Goal: Obtain resource: Download file/media

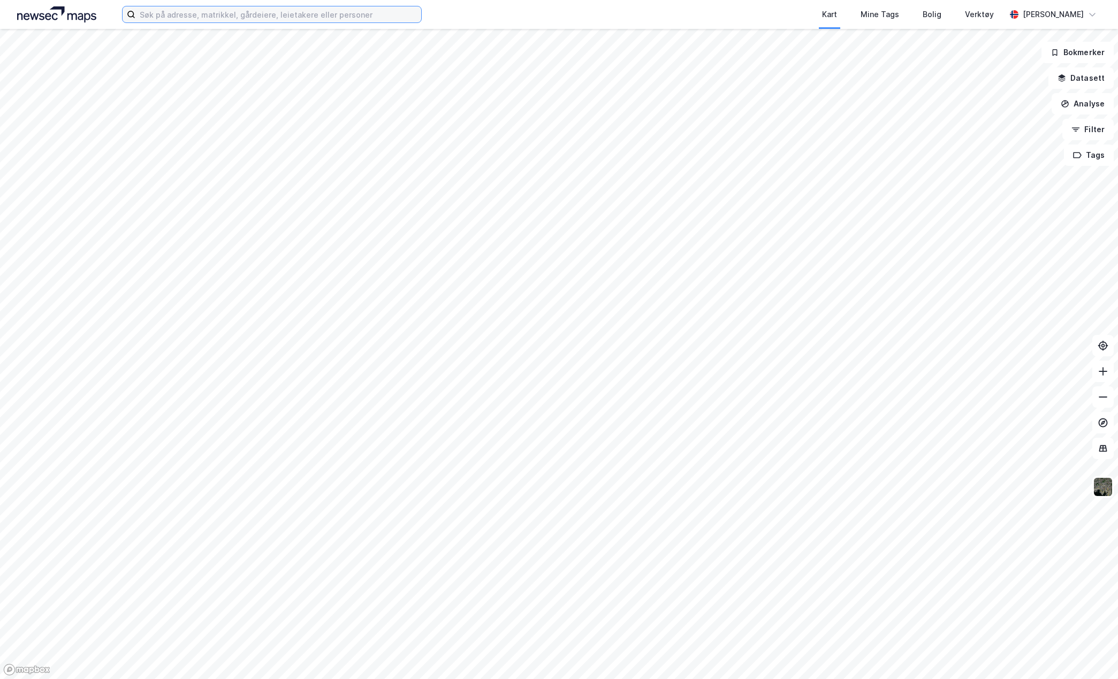
click at [303, 17] on input at bounding box center [278, 14] width 286 height 16
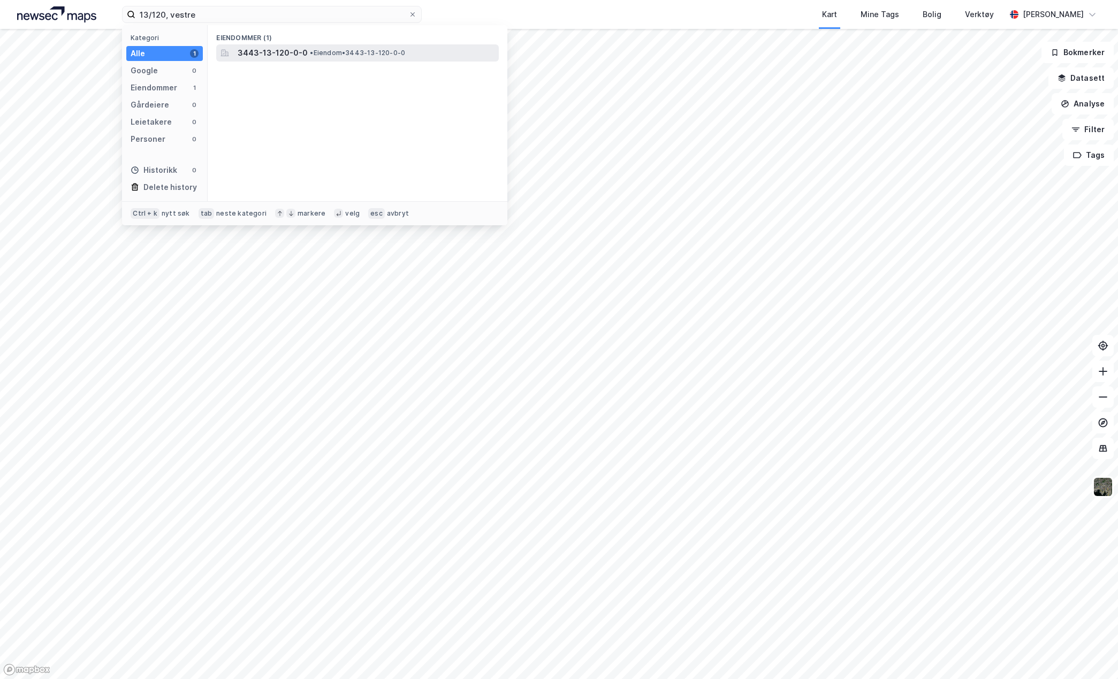
click at [318, 54] on span "• Eiendom • 3443-13-120-0-0" at bounding box center [357, 53] width 95 height 9
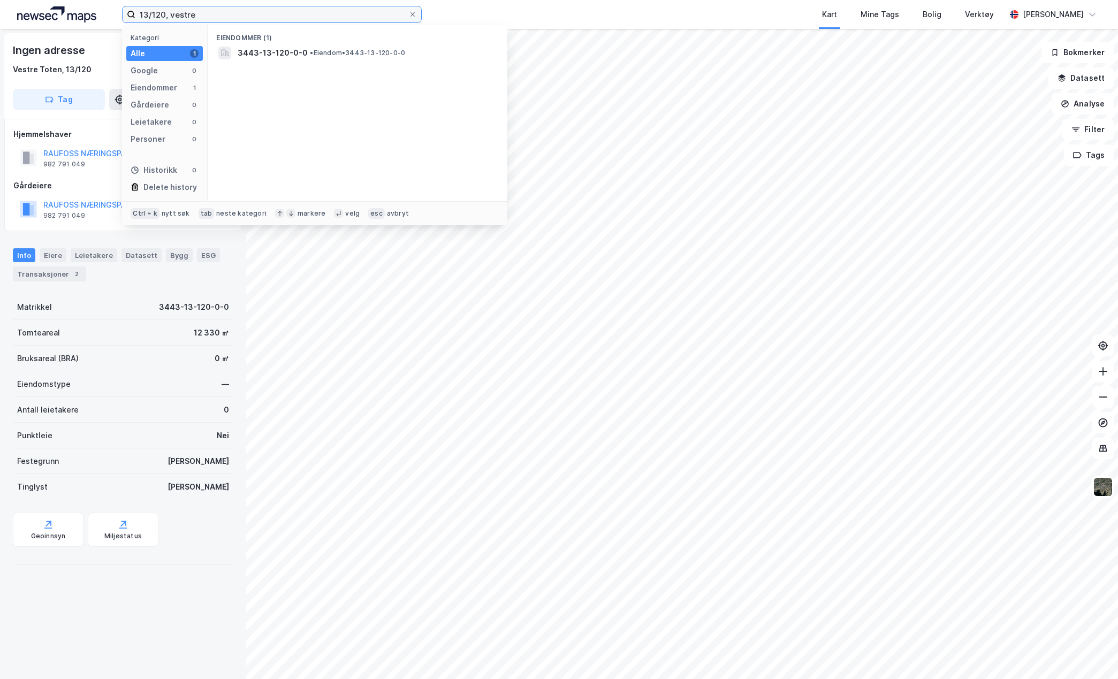
click at [153, 13] on input "13/120, vestre" at bounding box center [271, 14] width 273 height 16
type input "13/641, vestre"
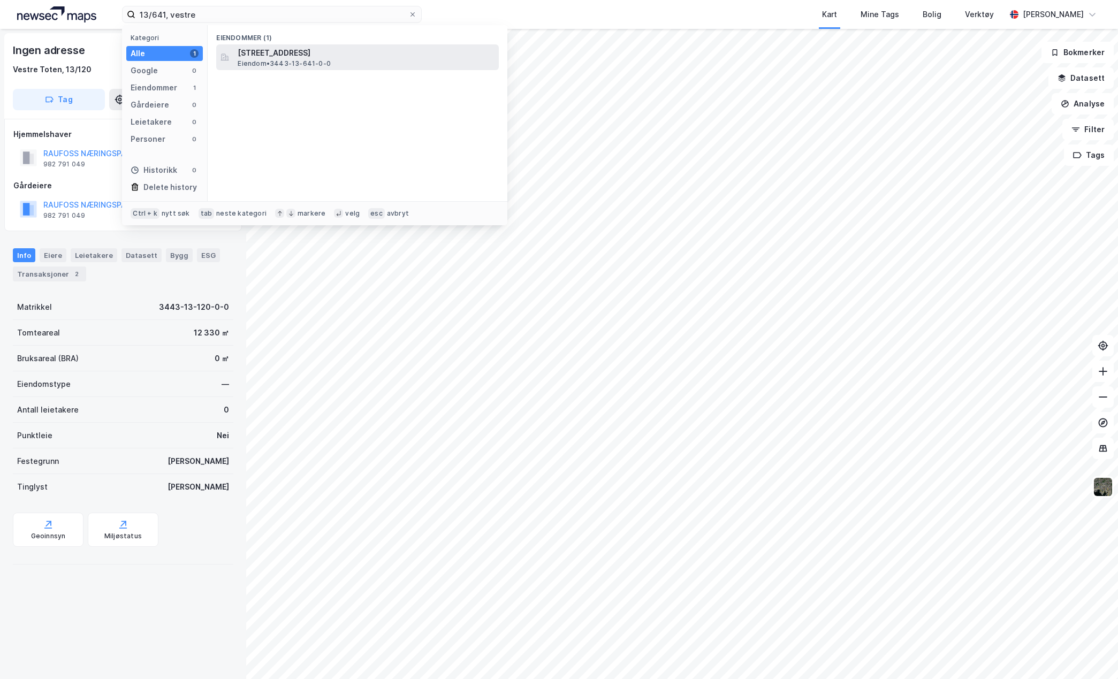
click at [275, 57] on span "[STREET_ADDRESS]" at bounding box center [366, 53] width 257 height 13
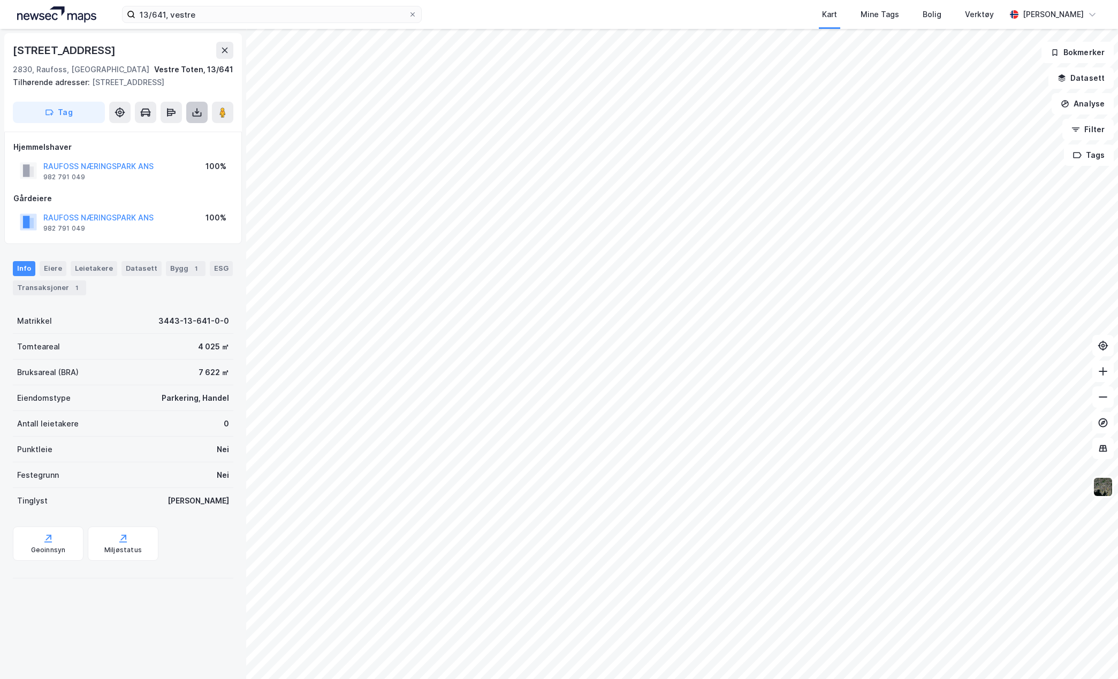
click at [197, 115] on icon at bounding box center [197, 112] width 11 height 11
click at [173, 151] on div "Last ned matrikkelrapport" at bounding box center [157, 151] width 88 height 9
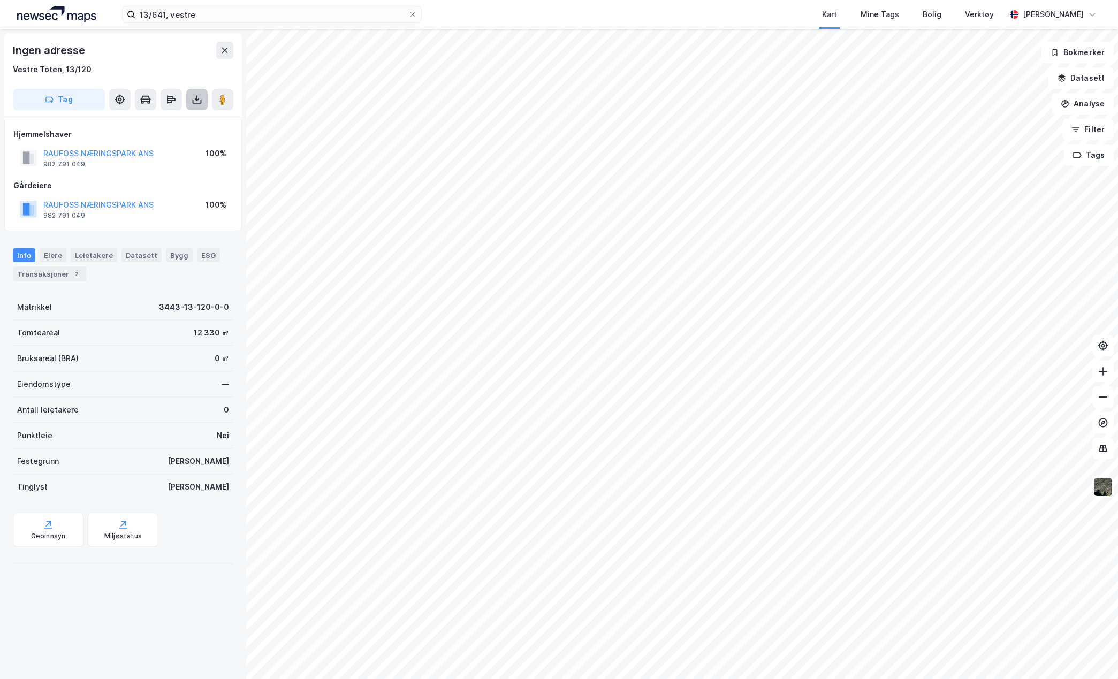
click at [192, 97] on icon at bounding box center [197, 99] width 11 height 11
click at [166, 135] on div "Last ned matrikkelrapport" at bounding box center [157, 138] width 88 height 9
